Goal: Check status: Check status

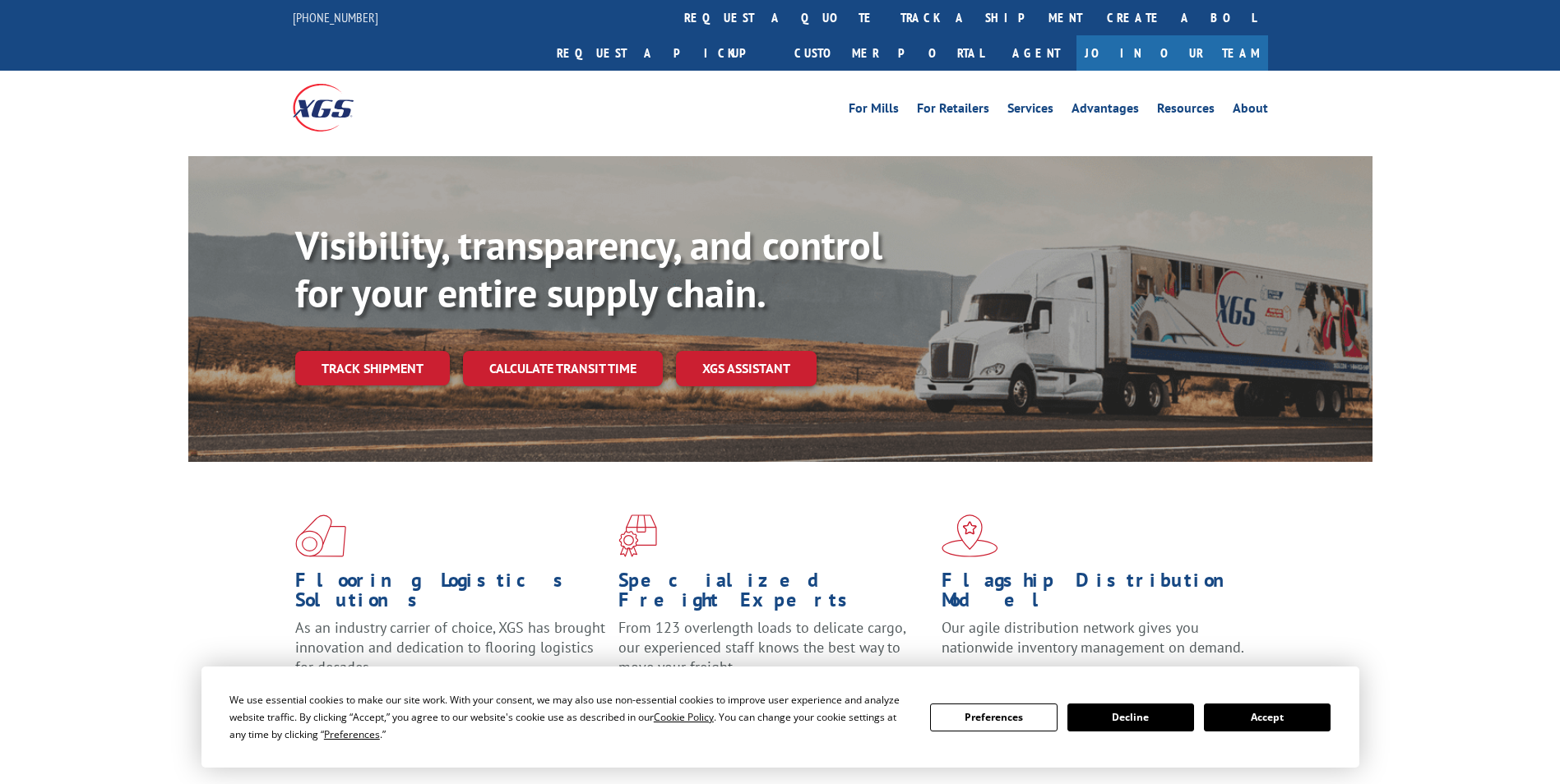
click at [381, 351] on link "Track shipment" at bounding box center [373, 368] width 155 height 35
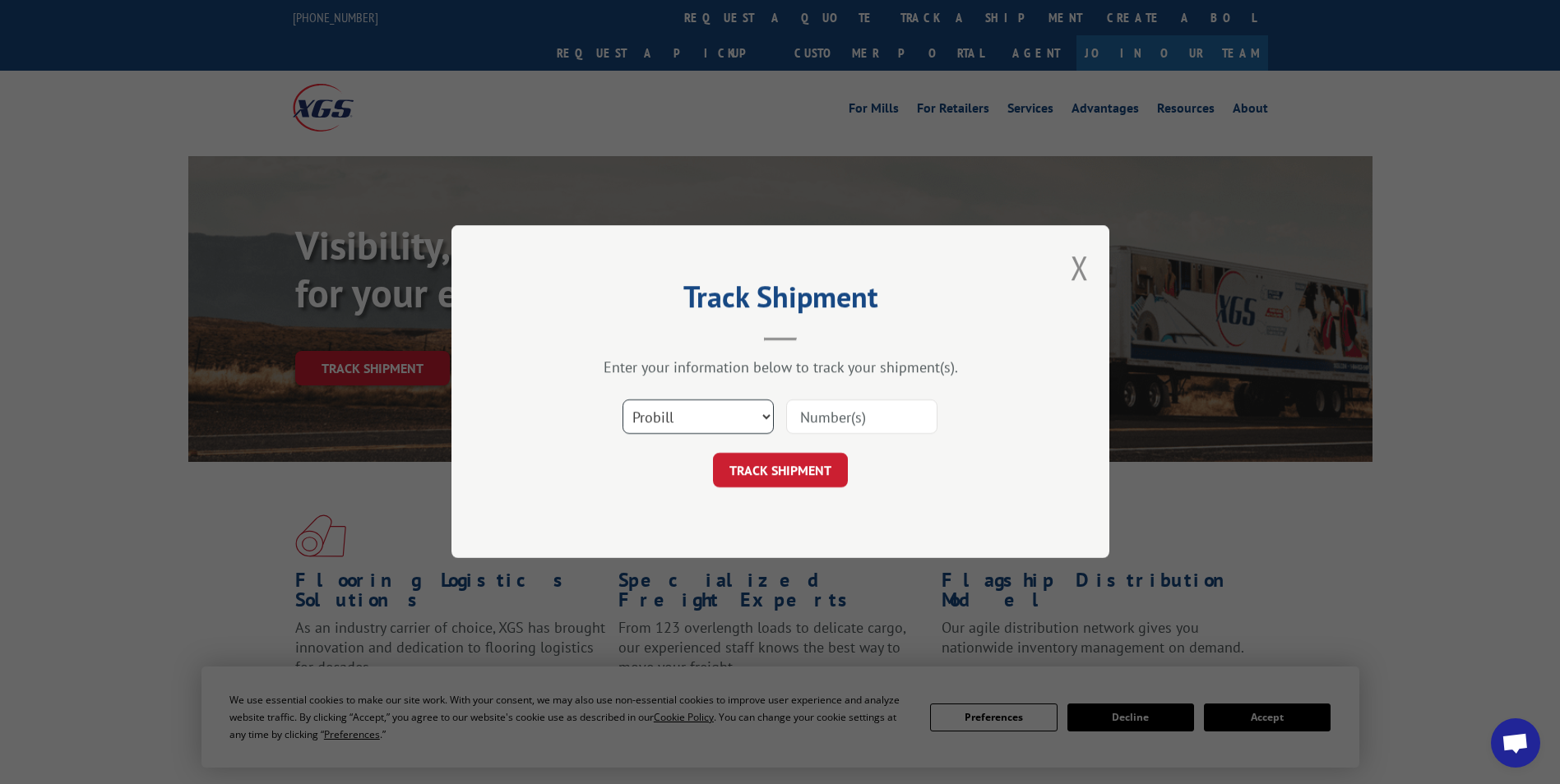
drag, startPoint x: 692, startPoint y: 432, endPoint x: 701, endPoint y: 427, distance: 10.3
click at [692, 432] on select "Select category... Probill BOL PO" at bounding box center [698, 417] width 152 height 35
select select "bol"
click at [623, 400] on select "Select category... Probill BOL PO" at bounding box center [698, 417] width 152 height 35
paste input "5996023"
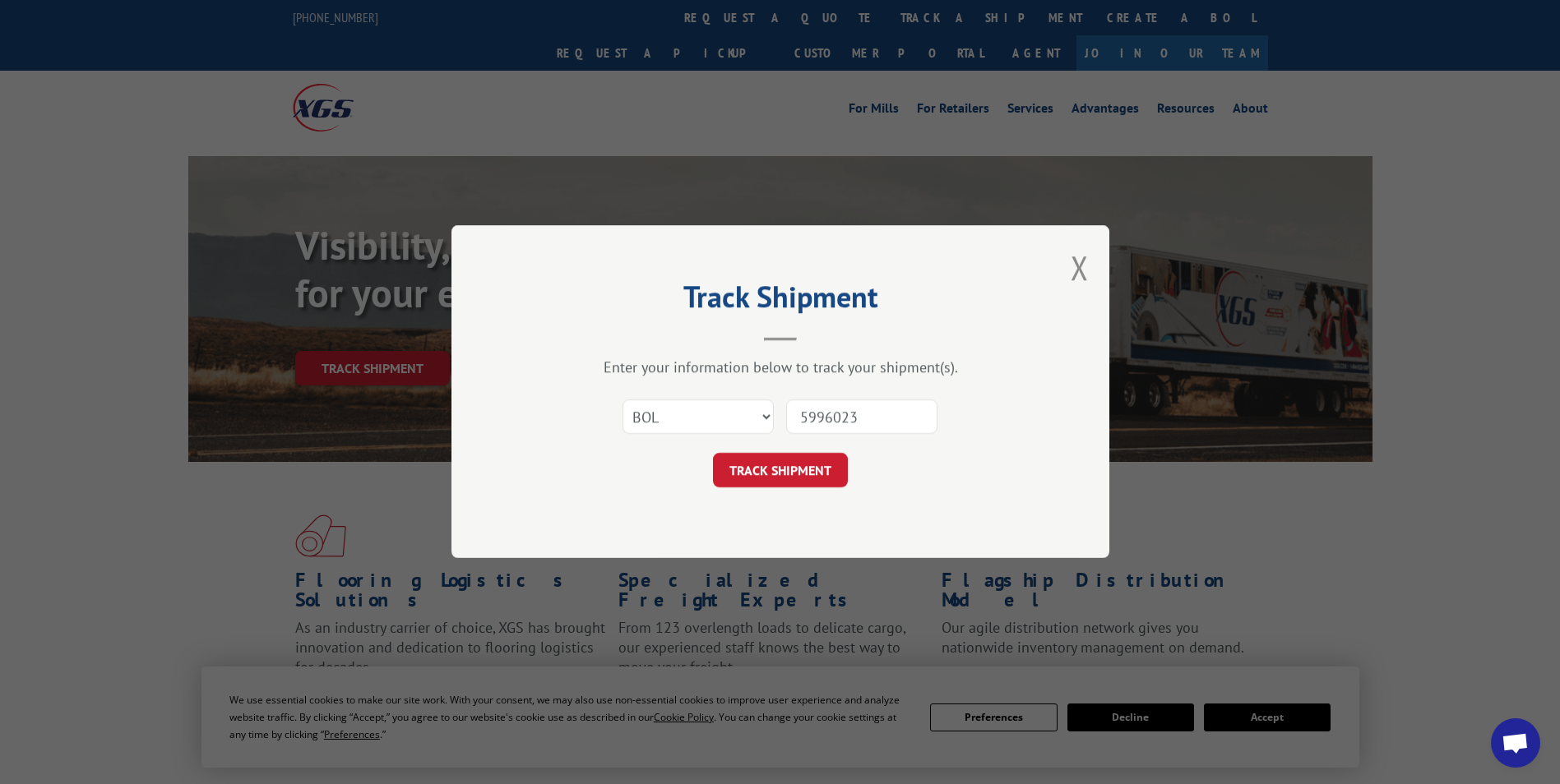
type input "5996023"
click at [764, 471] on button "TRACK SHIPMENT" at bounding box center [780, 471] width 135 height 35
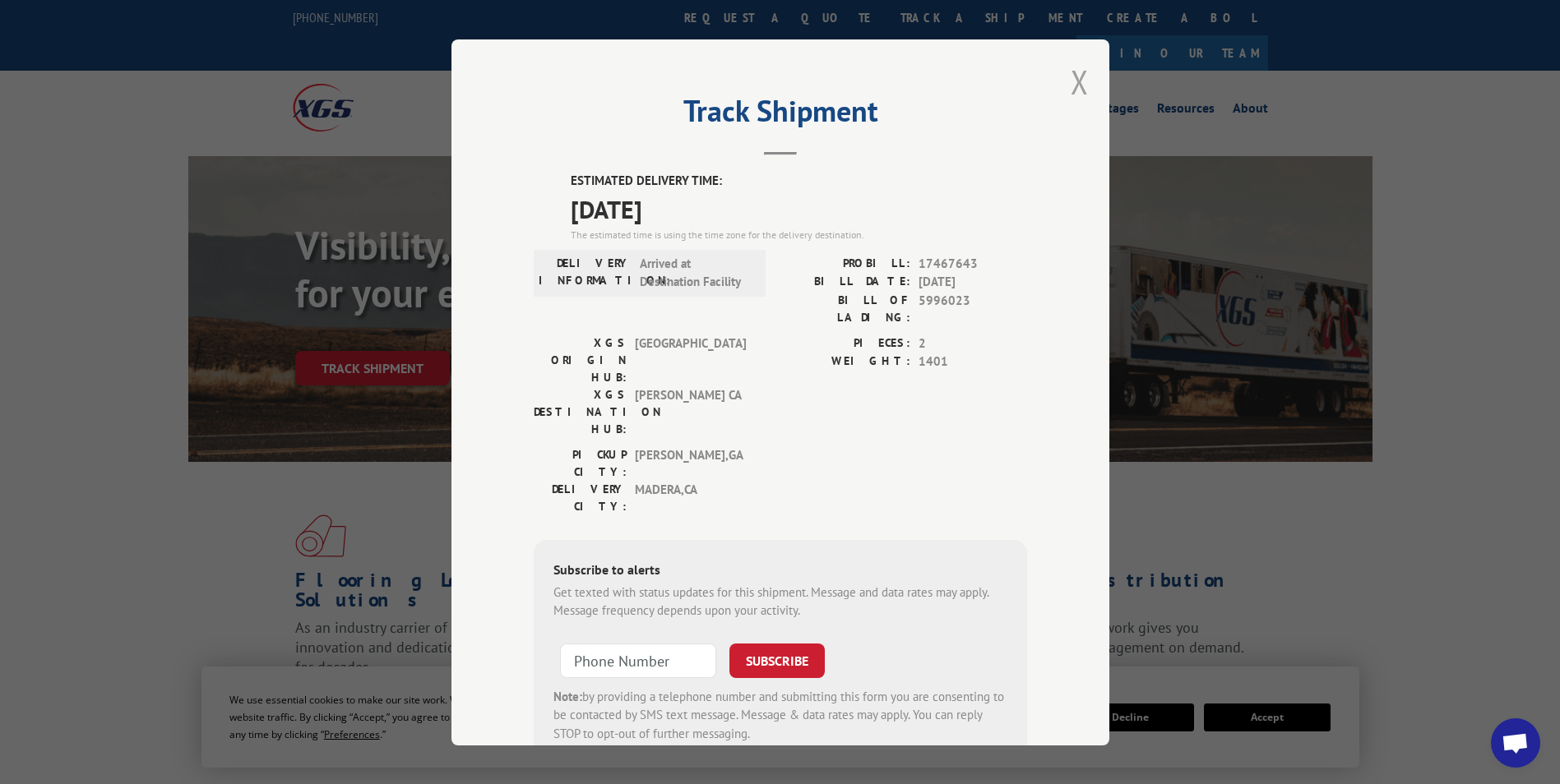
click at [1071, 87] on button "Close modal" at bounding box center [1080, 82] width 18 height 44
